Goal: Transaction & Acquisition: Obtain resource

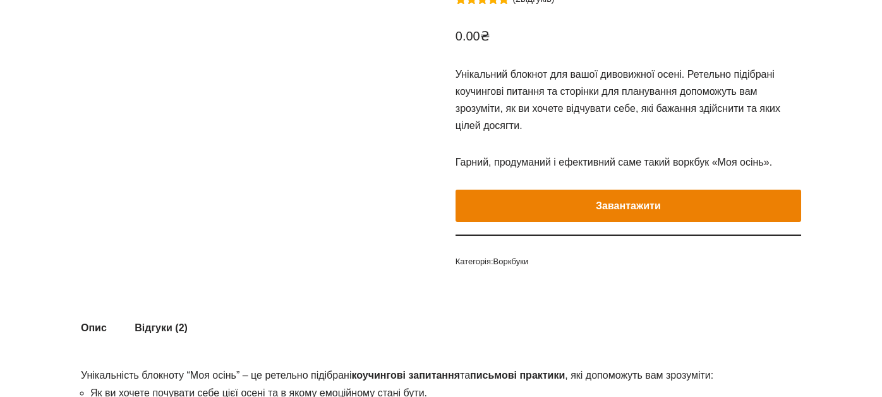
scroll to position [190, 0]
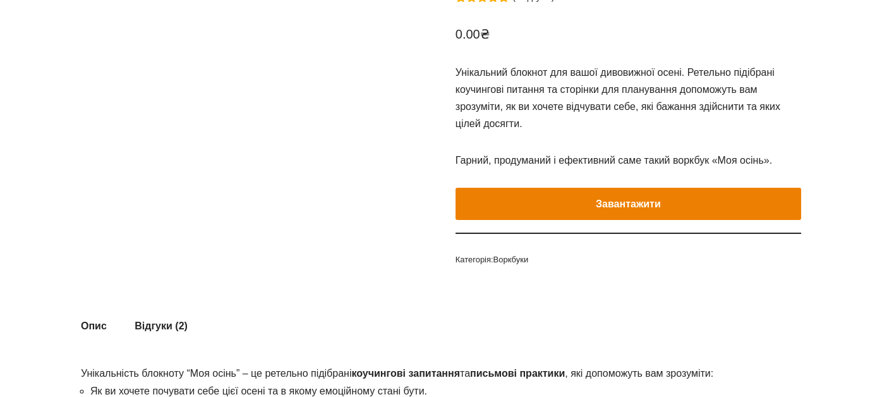
click at [519, 203] on e-page-transition at bounding box center [441, 198] width 882 height 397
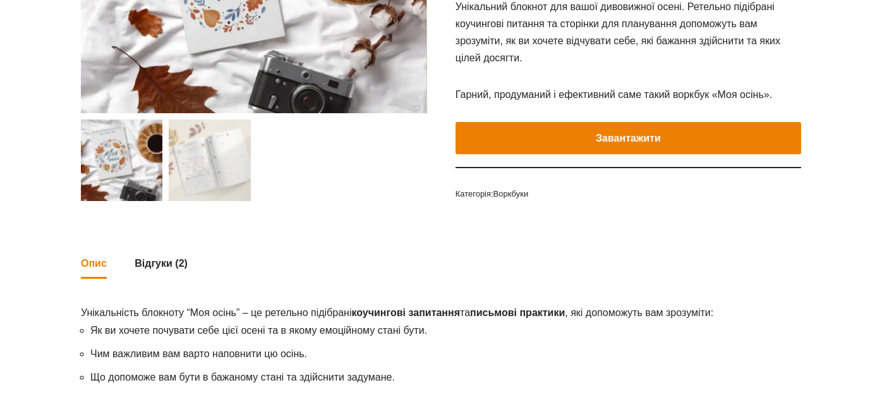
scroll to position [256, 0]
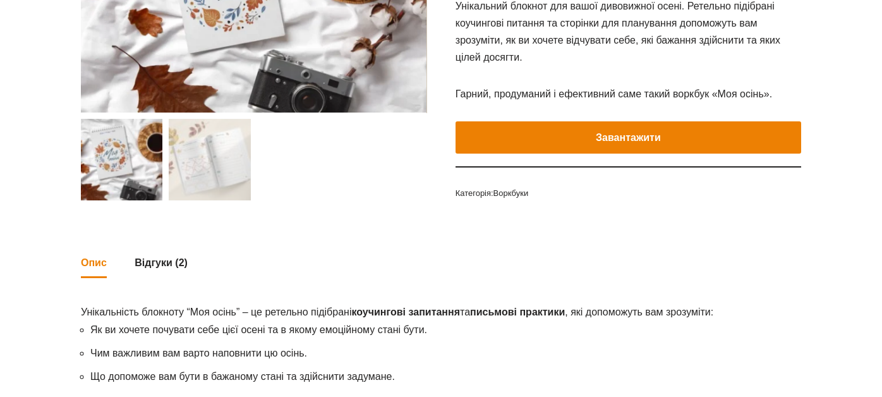
click at [207, 169] on e-page-transition at bounding box center [441, 198] width 882 height 397
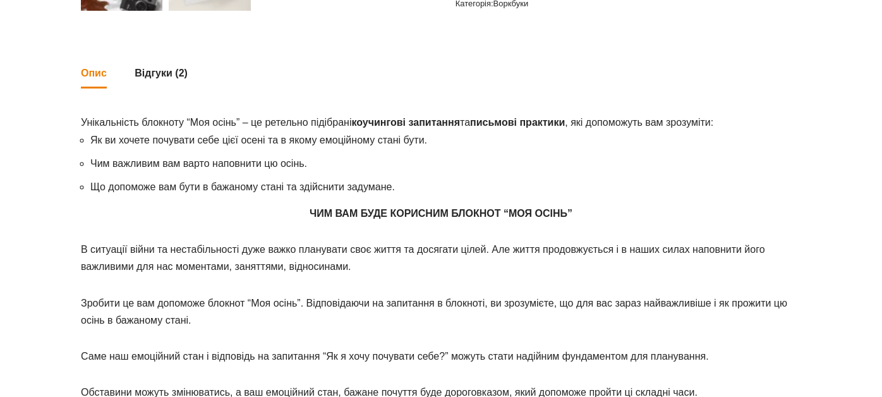
scroll to position [318, 0]
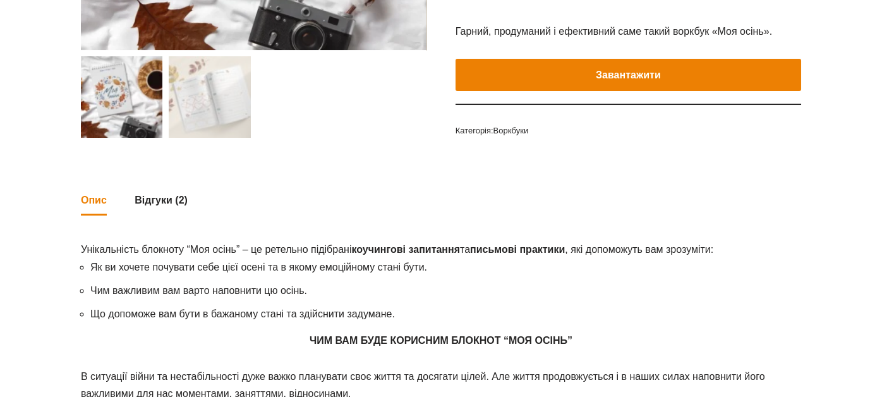
click at [531, 68] on e-page-transition at bounding box center [441, 198] width 882 height 397
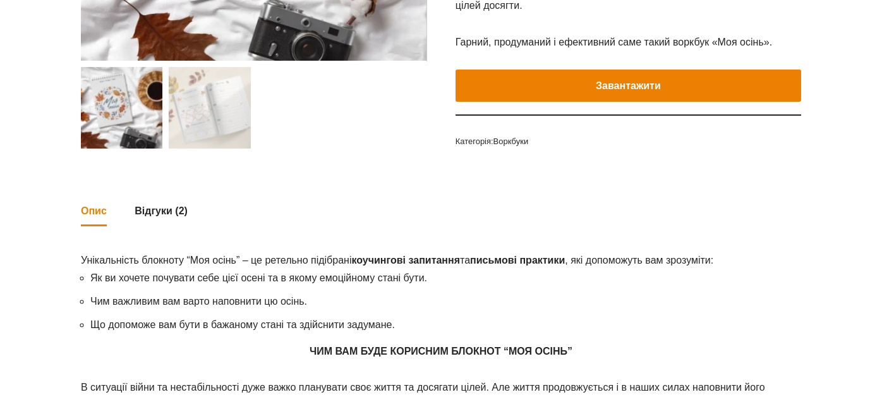
scroll to position [130, 0]
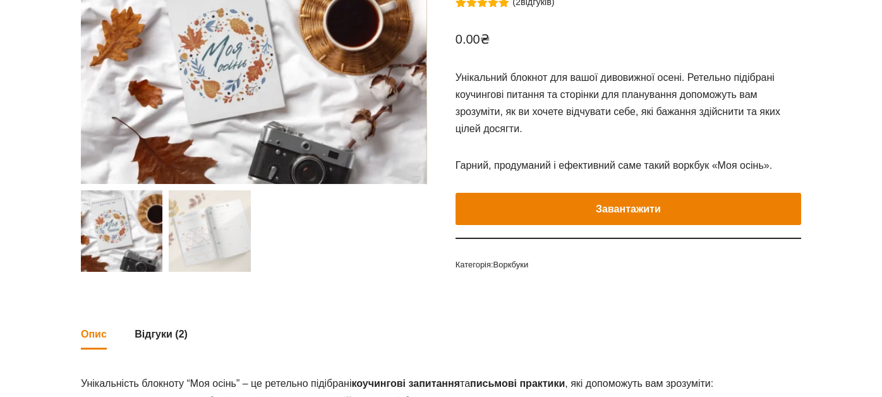
scroll to position [190, 0]
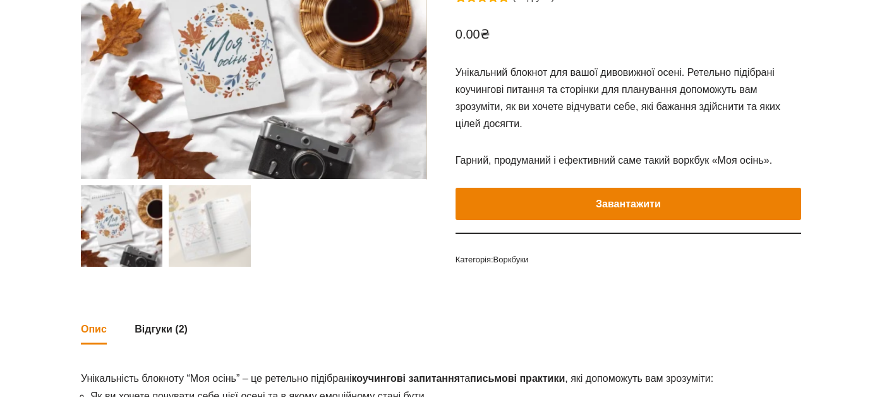
click at [563, 198] on e-page-transition at bounding box center [441, 198] width 882 height 397
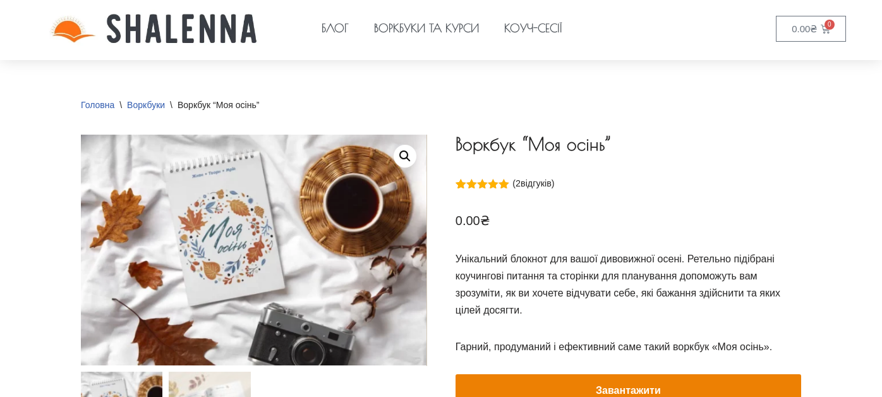
scroll to position [0, 0]
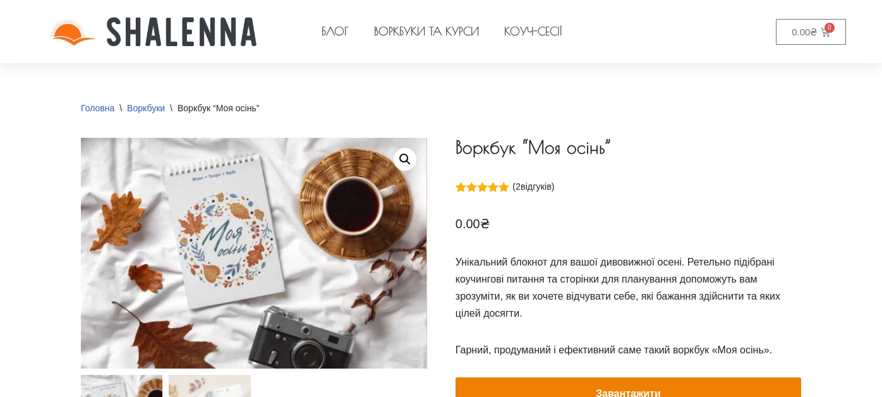
click at [433, 34] on e-page-transition at bounding box center [441, 198] width 882 height 397
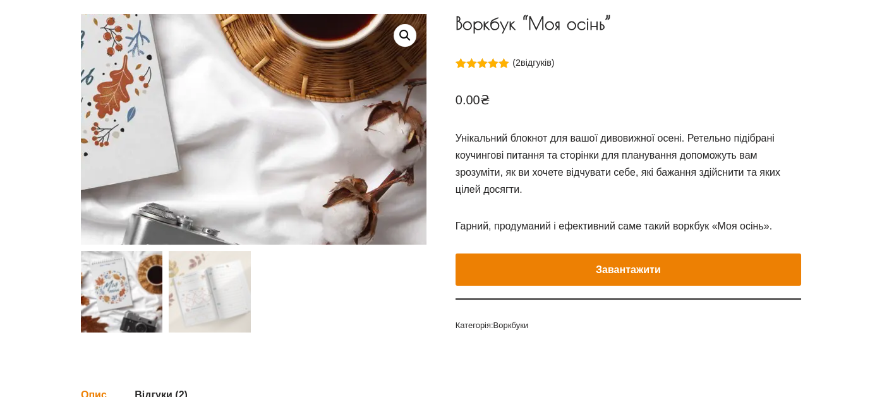
scroll to position [190, 0]
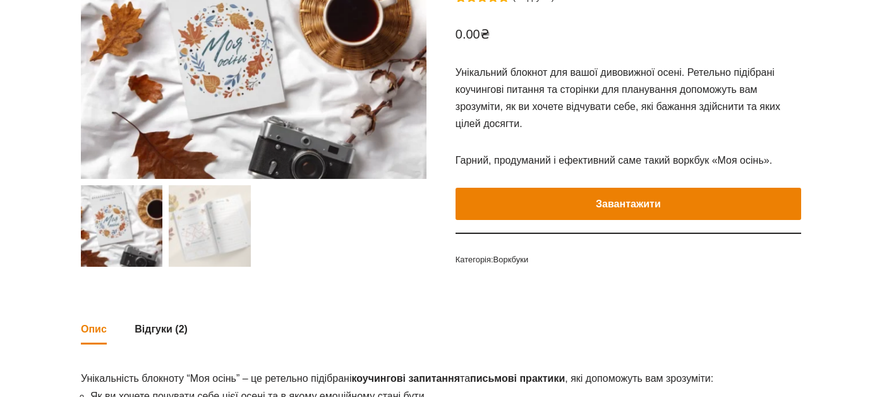
click at [509, 197] on button "Завантажити" at bounding box center [628, 204] width 346 height 33
